Goal: Task Accomplishment & Management: Manage account settings

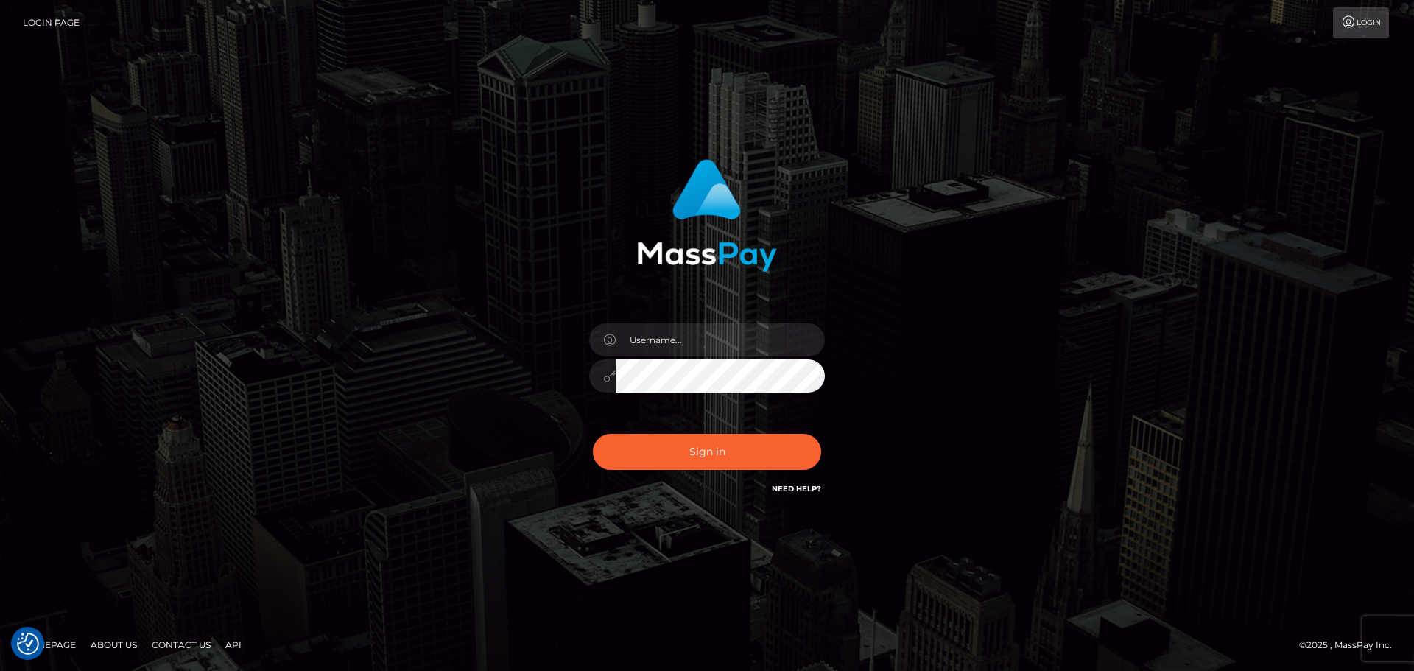
checkbox input "true"
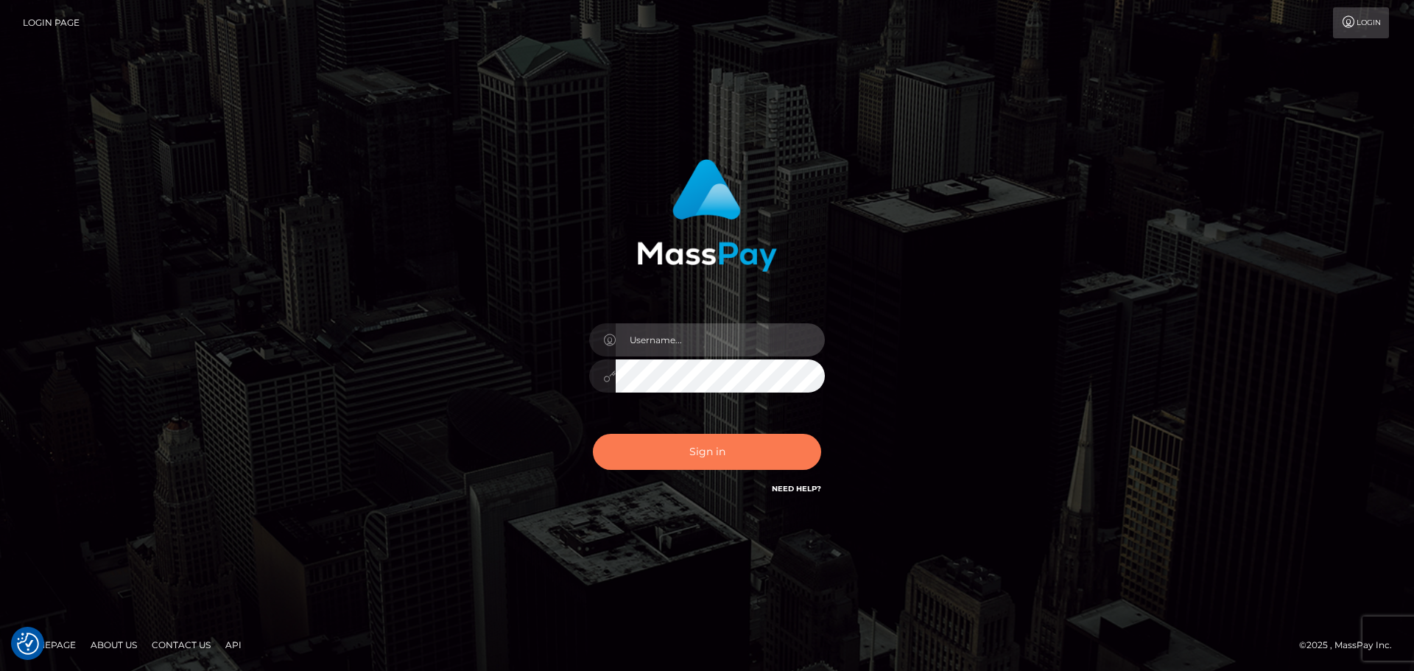
type input "Celso.B2Spin"
click at [714, 454] on button "Sign in" at bounding box center [707, 452] width 228 height 36
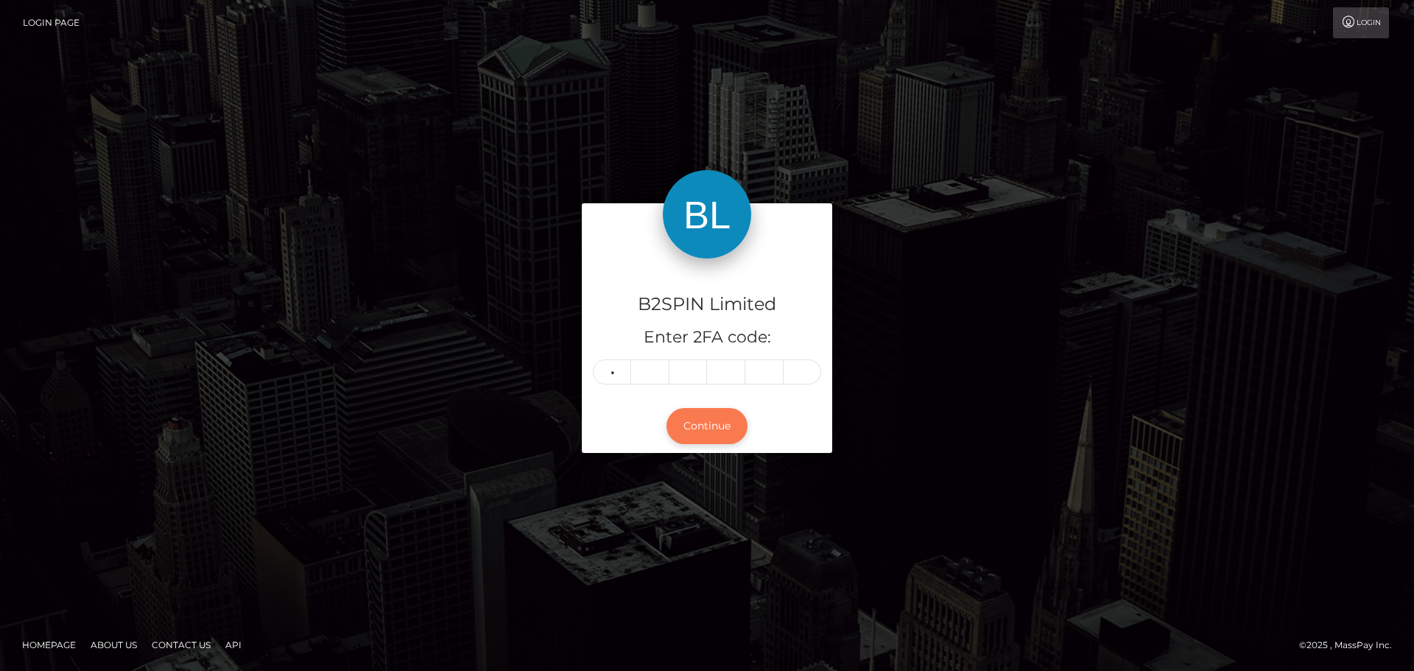
type input "7"
type input "5"
type input "0"
type input "8"
type input "5"
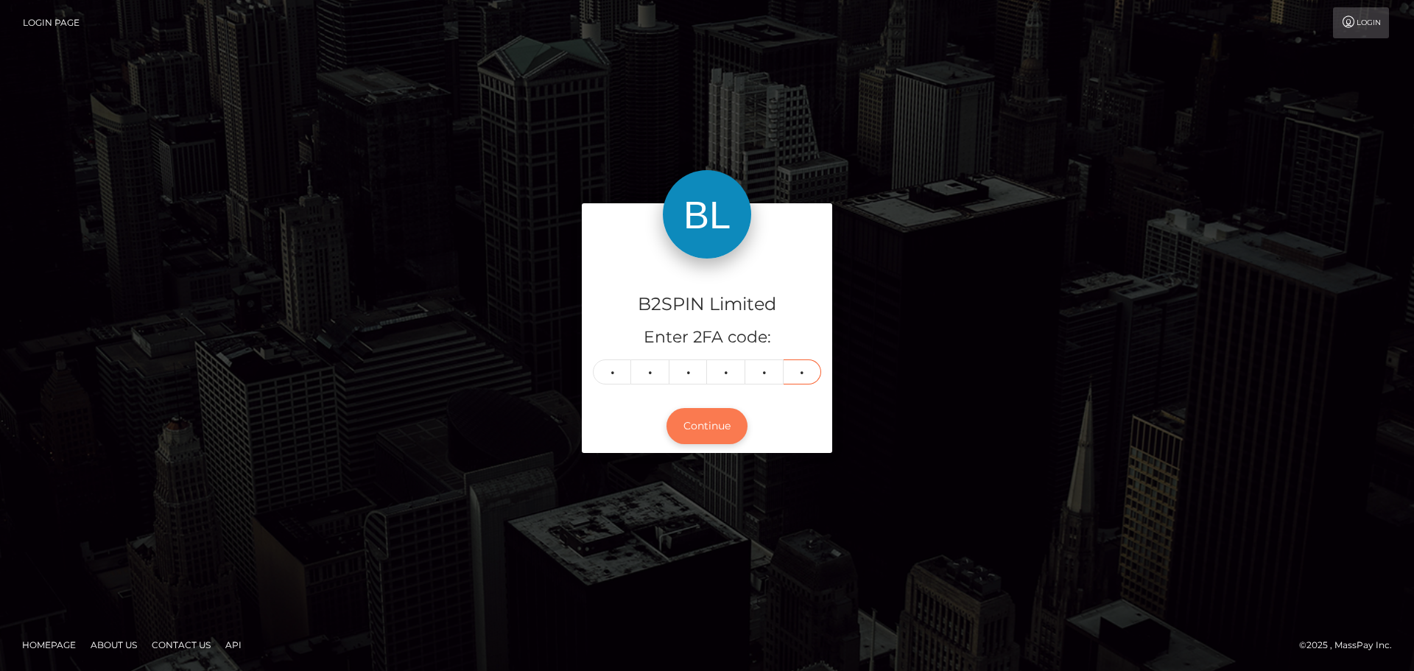
type input "5"
click at [730, 426] on button "Continue" at bounding box center [706, 426] width 81 height 36
click at [713, 429] on button "Continue" at bounding box center [706, 426] width 81 height 36
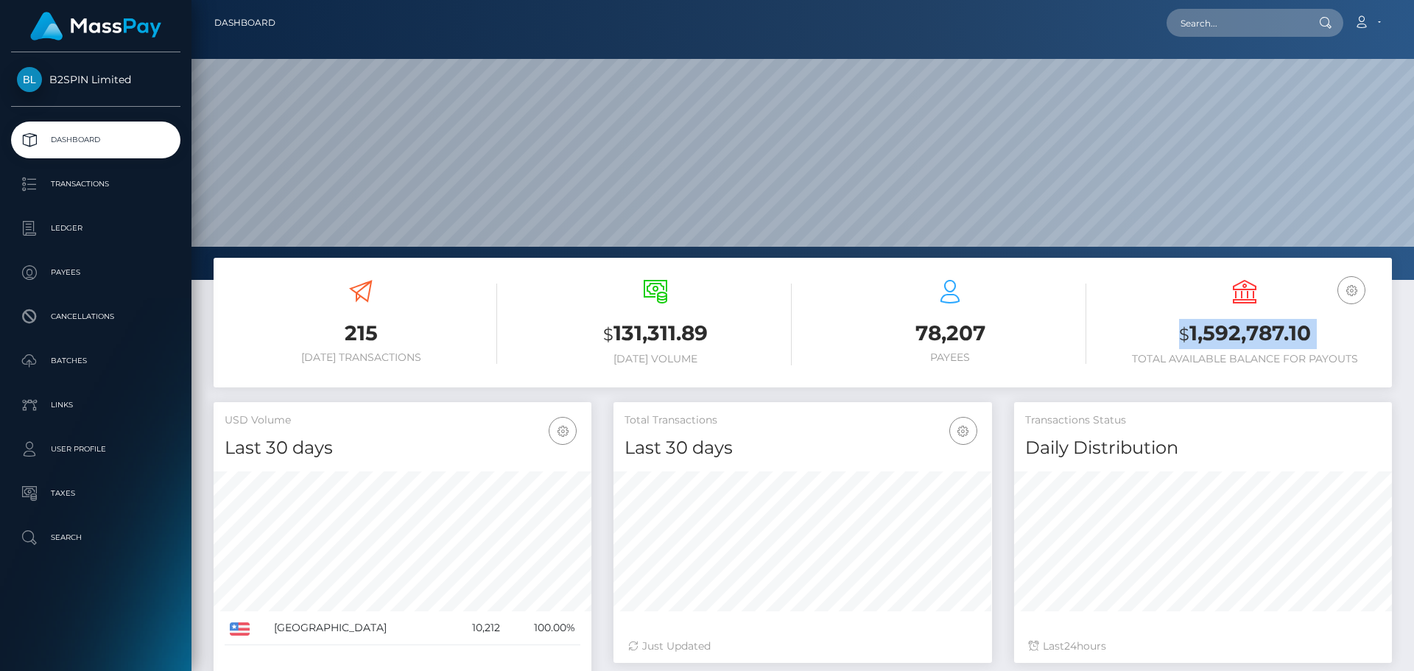
scroll to position [261, 379]
